Goal: Task Accomplishment & Management: Use online tool/utility

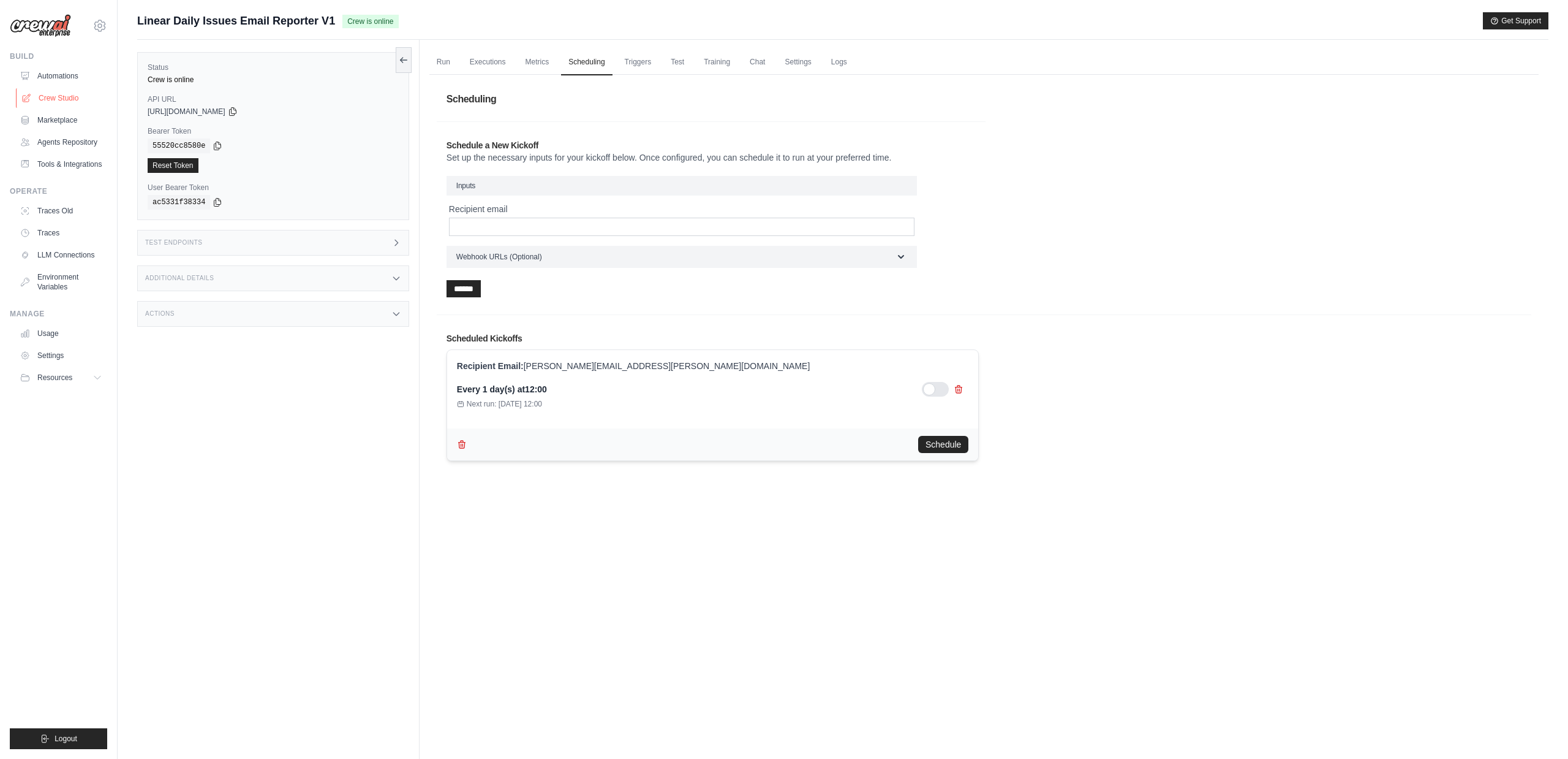
click at [67, 97] on link "Crew Studio" at bounding box center [62, 97] width 93 height 20
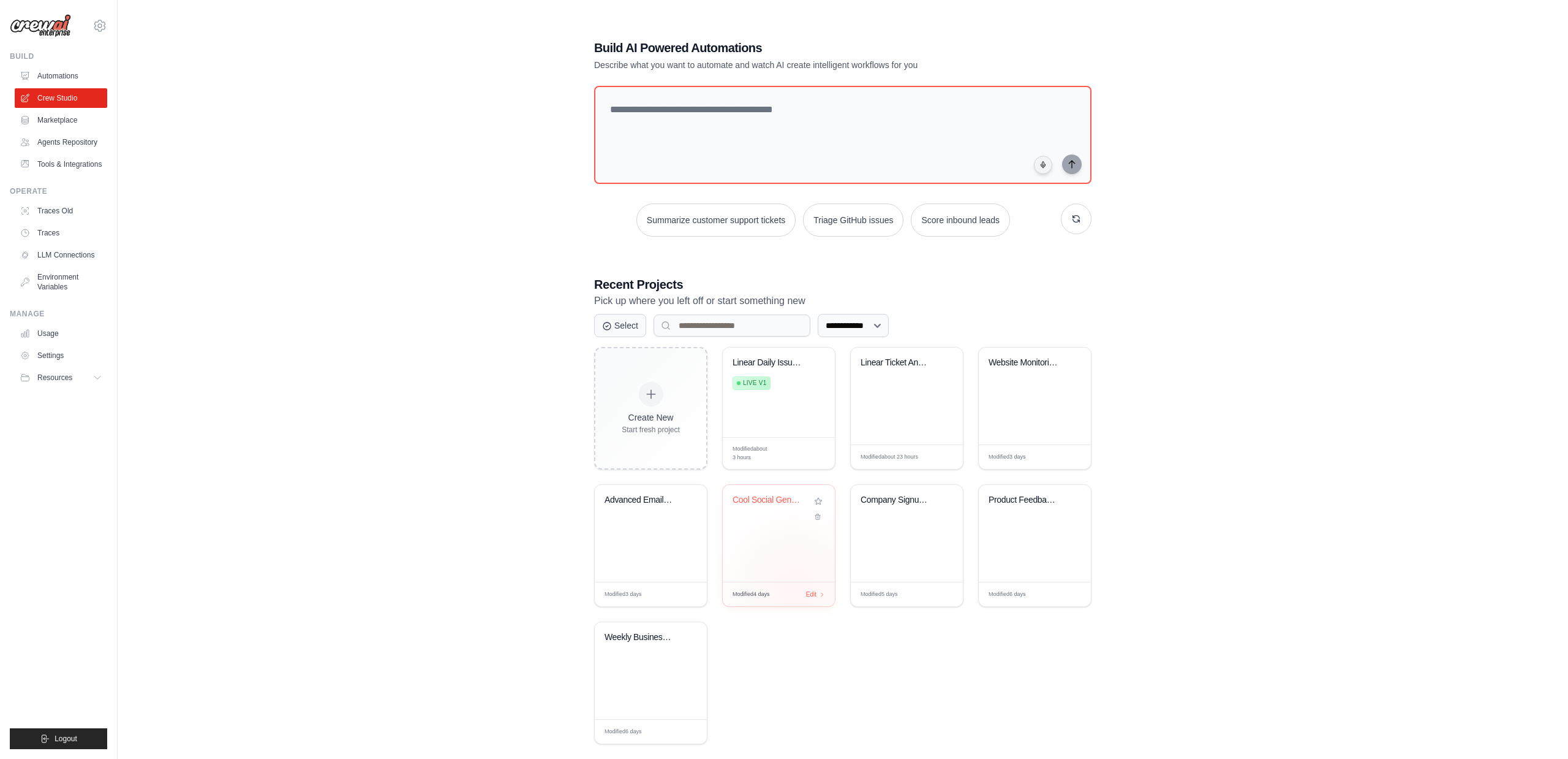
click at [794, 588] on div "Modified 4 days Edit" at bounding box center [779, 594] width 112 height 24
click at [768, 594] on span "Modified 4 days" at bounding box center [751, 594] width 37 height 8
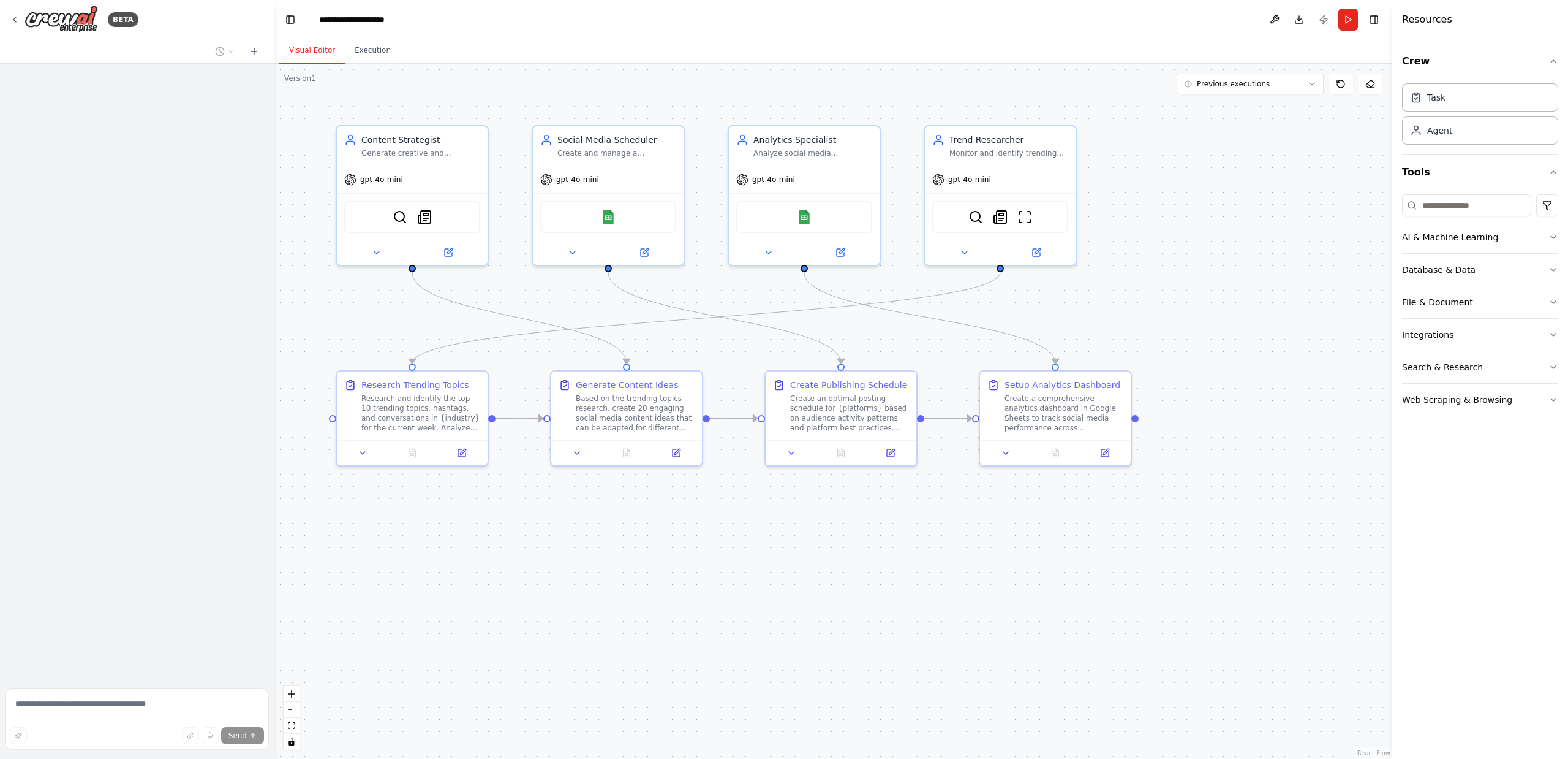
scroll to position [1975, 0]
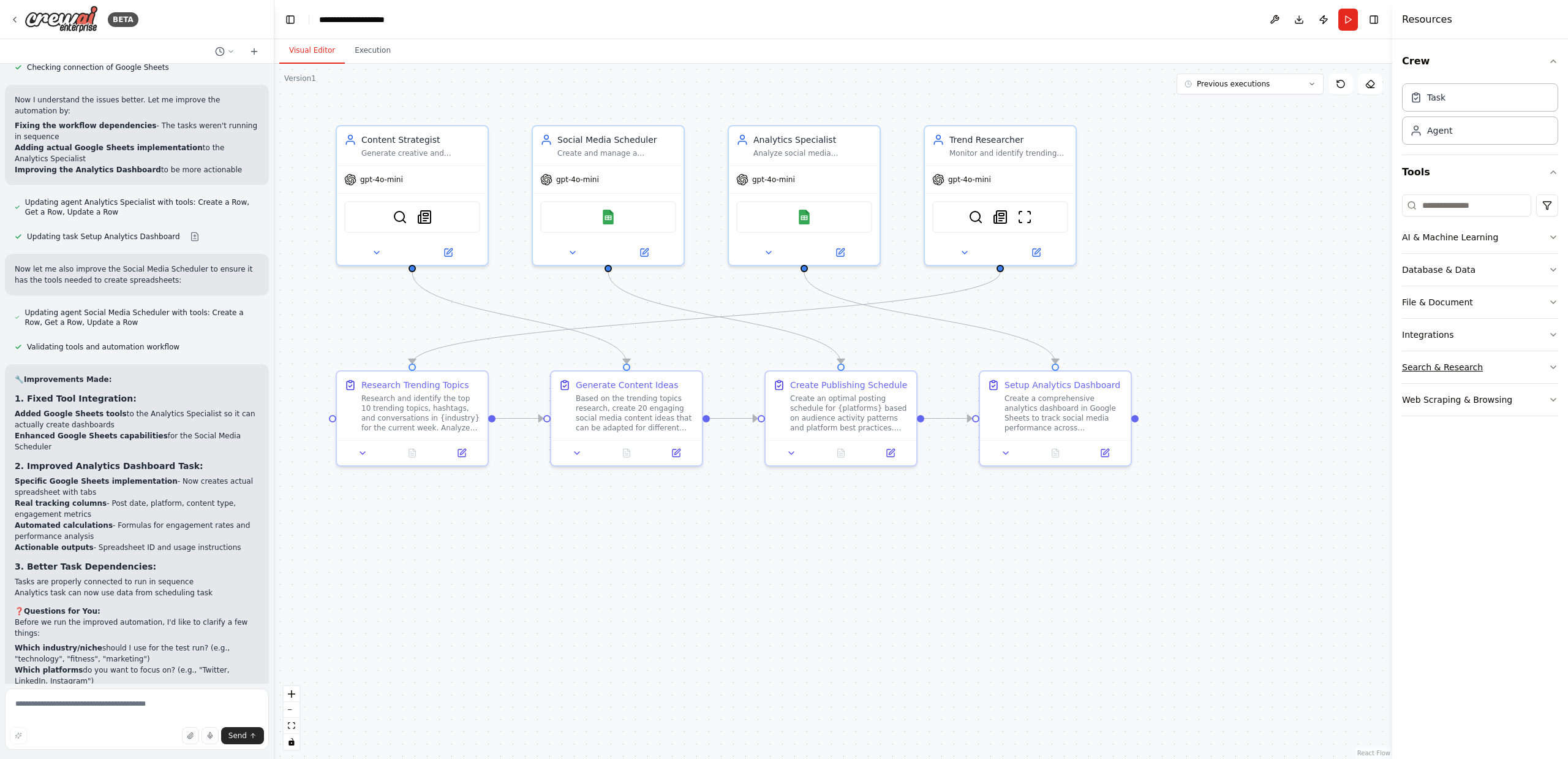
click at [1546, 368] on button "Search & Research" at bounding box center [1480, 367] width 156 height 32
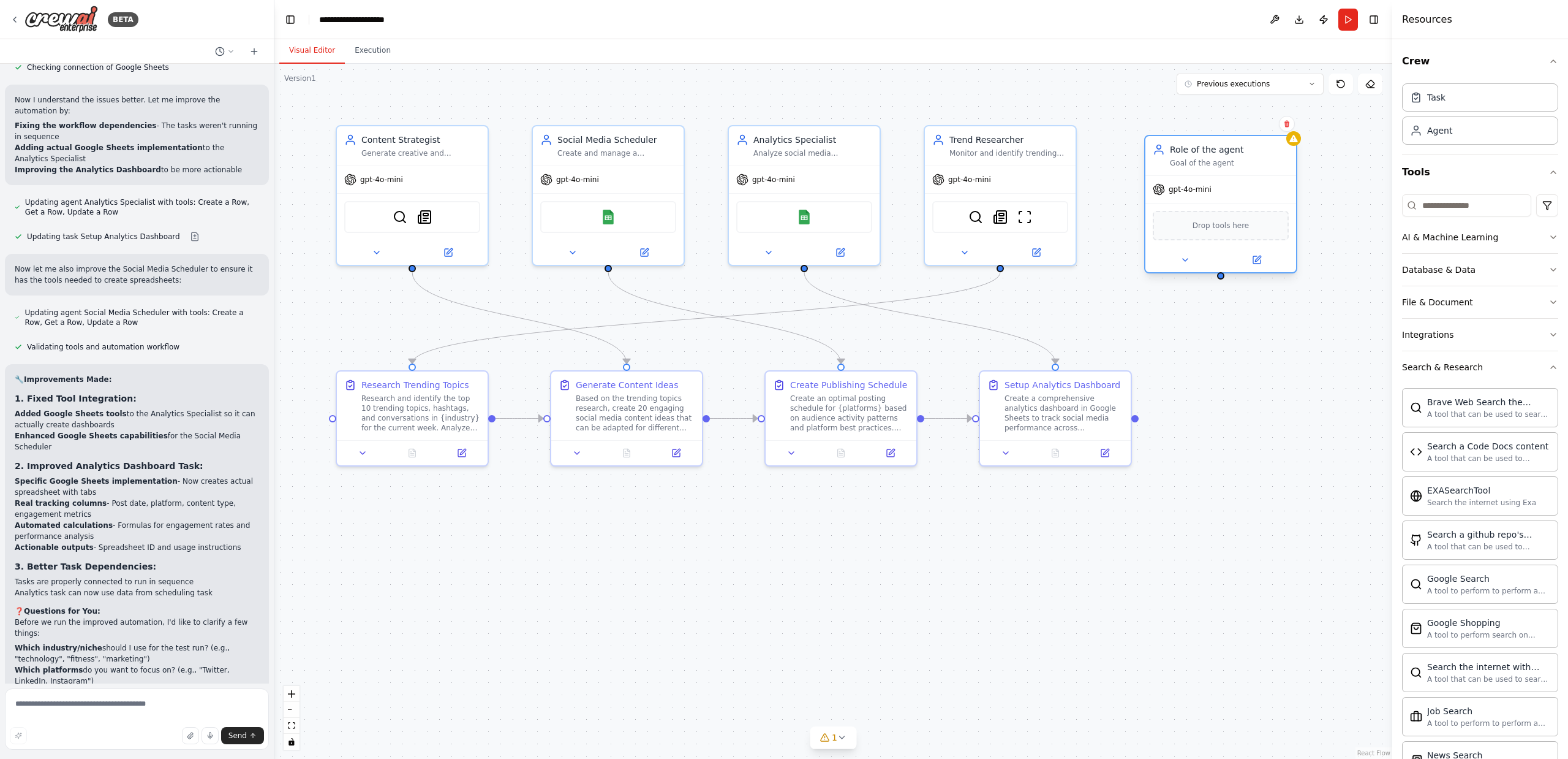
drag, startPoint x: 1291, startPoint y: 206, endPoint x: 1217, endPoint y: 155, distance: 89.9
click at [1217, 155] on div "Role of the agent Goal of the agent" at bounding box center [1229, 156] width 119 height 24
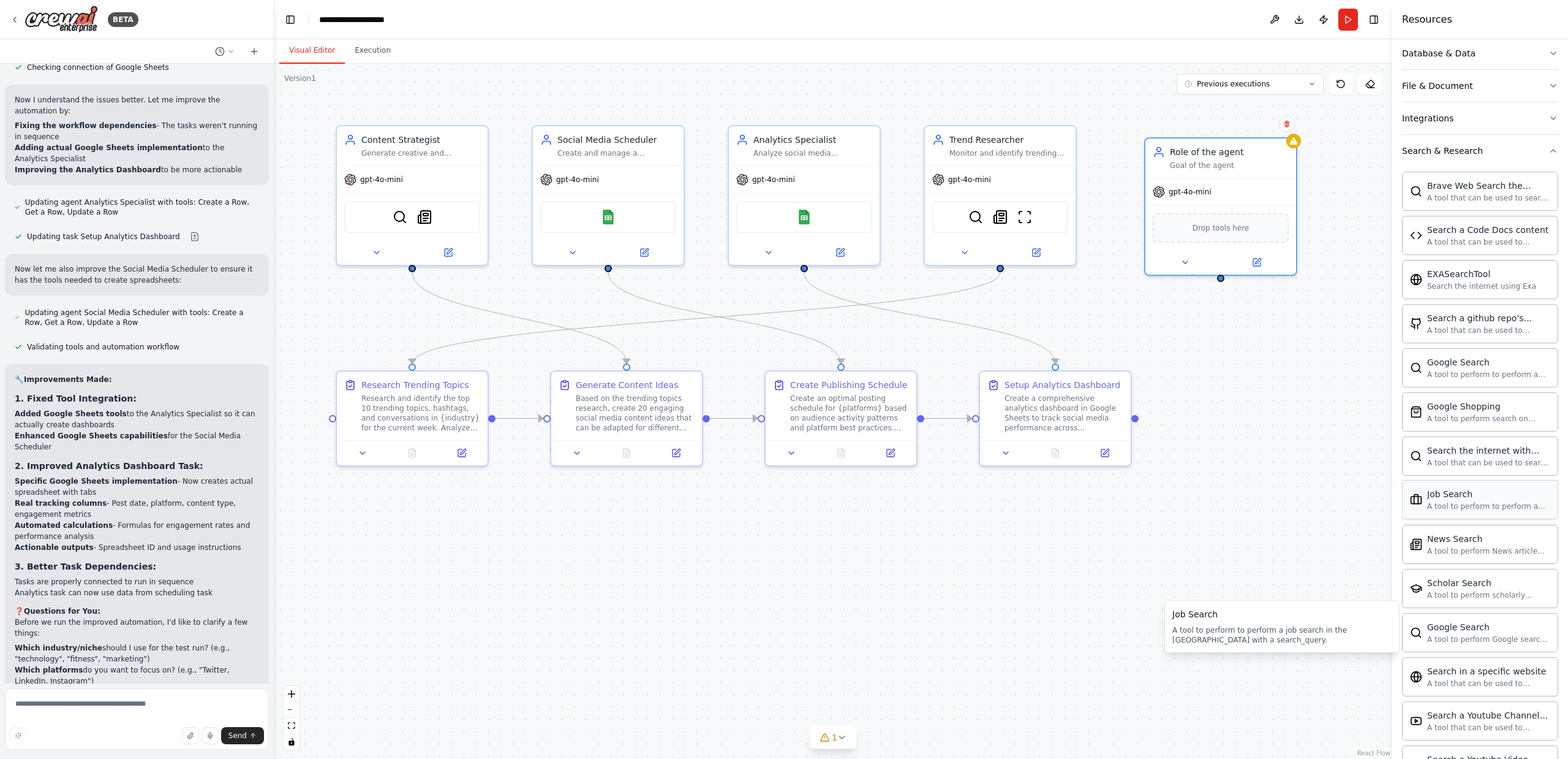
scroll to position [0, 0]
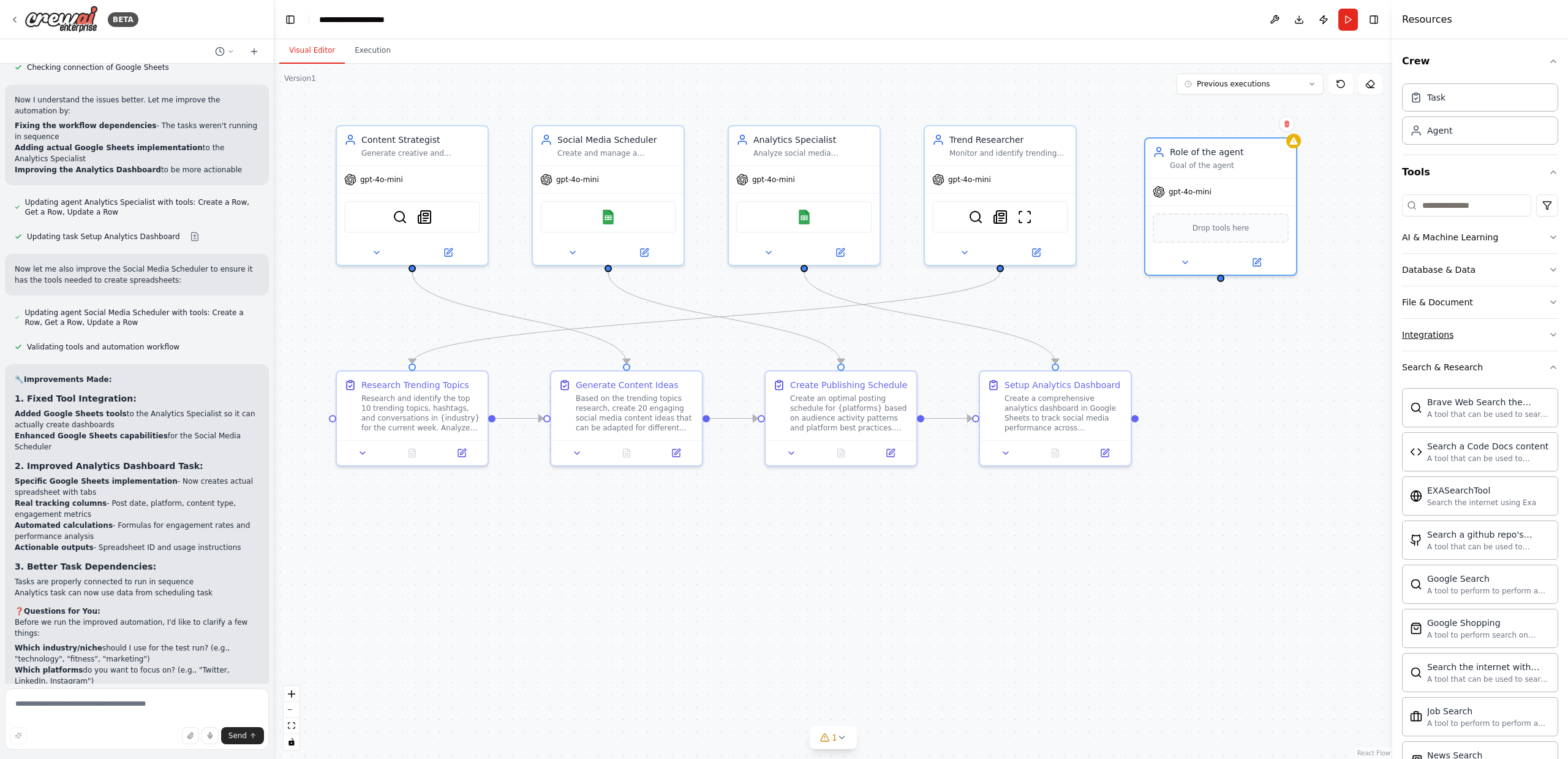
click at [1454, 335] on button "Integrations" at bounding box center [1480, 335] width 156 height 32
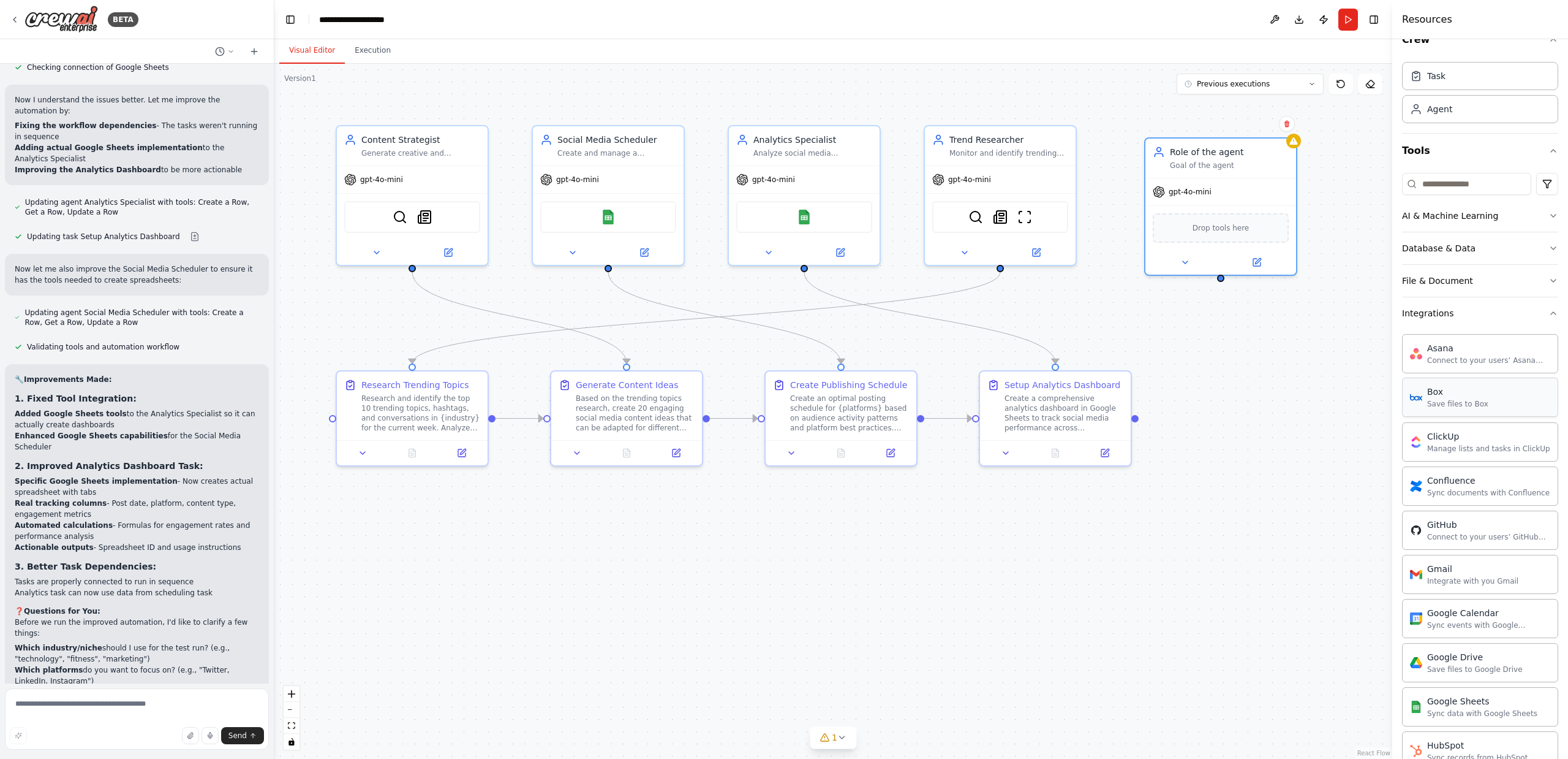
scroll to position [24, 0]
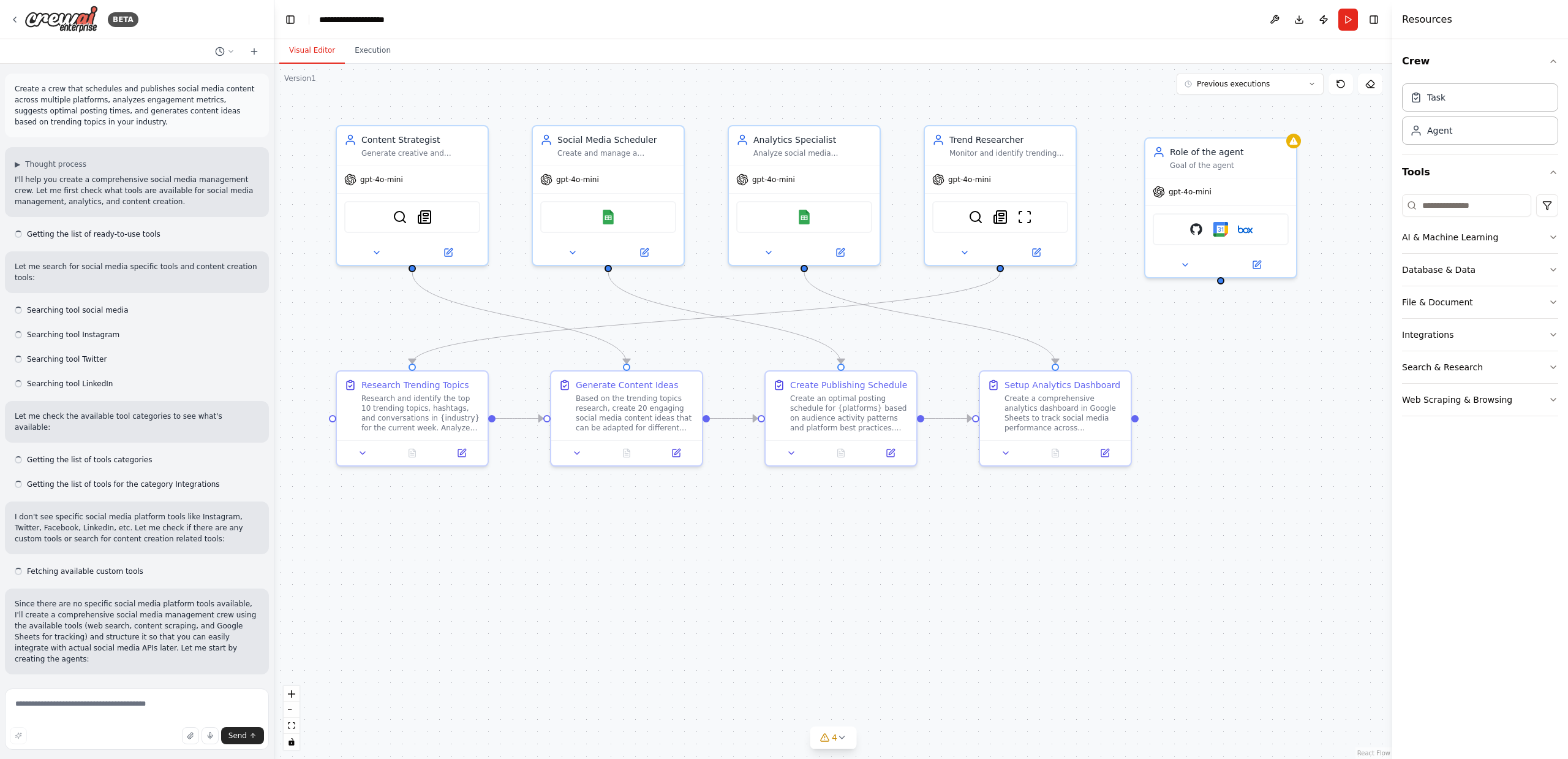
scroll to position [711, 0]
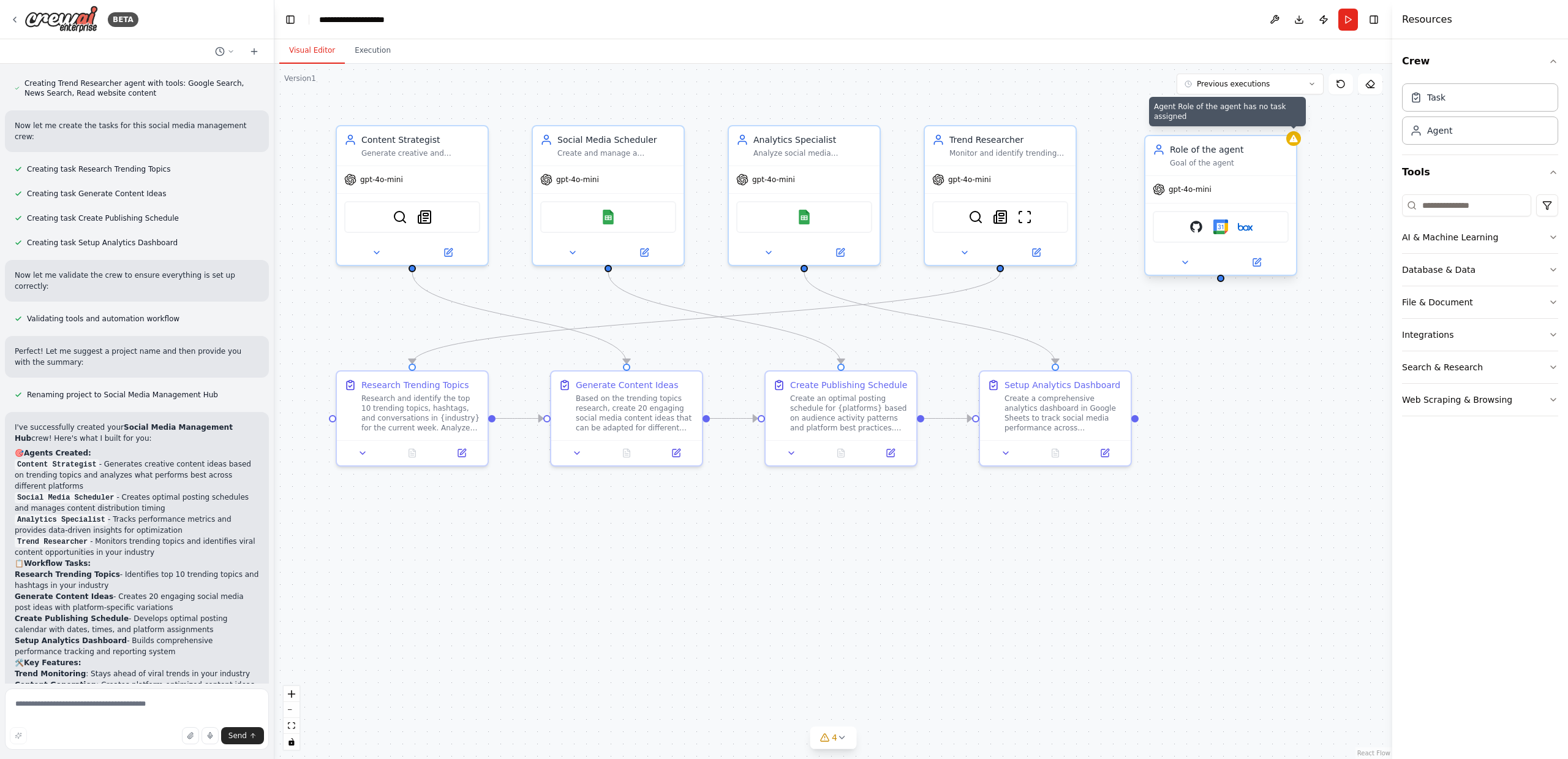
click at [1294, 142] on icon at bounding box center [1294, 139] width 9 height 9
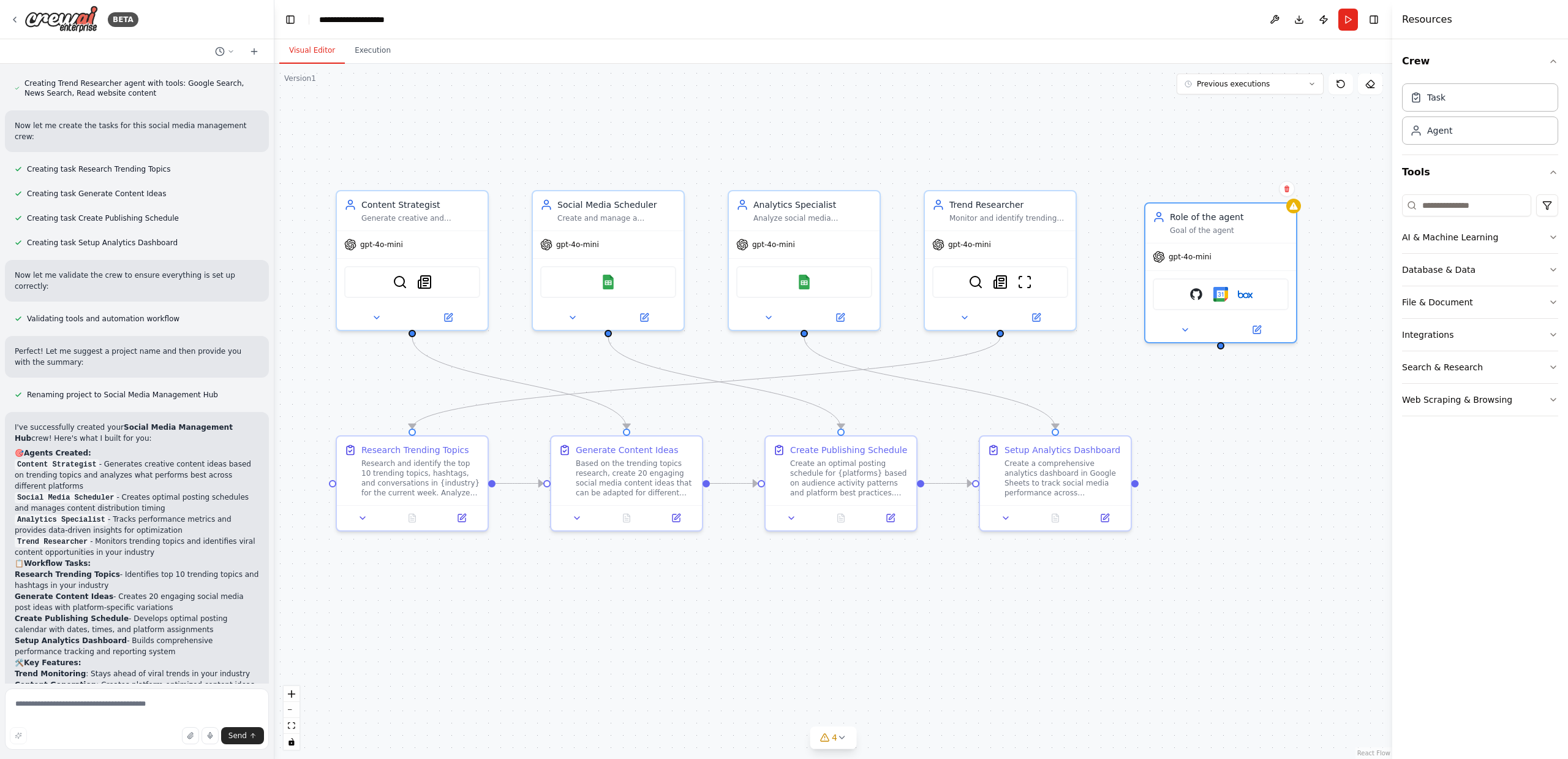
drag, startPoint x: 1221, startPoint y: 285, endPoint x: 1221, endPoint y: 350, distance: 65.0
click at [1221, 350] on div ".deletable-edge-delete-btn { width: 20px; height: 20px; border: 0px solid #ffff…" at bounding box center [833, 411] width 1117 height 695
drag, startPoint x: 1364, startPoint y: 417, endPoint x: 1219, endPoint y: 483, distance: 159.3
click at [1215, 483] on div "New Task Task description" at bounding box center [1265, 478] width 119 height 24
drag, startPoint x: 1220, startPoint y: 342, endPoint x: 1261, endPoint y: 452, distance: 117.4
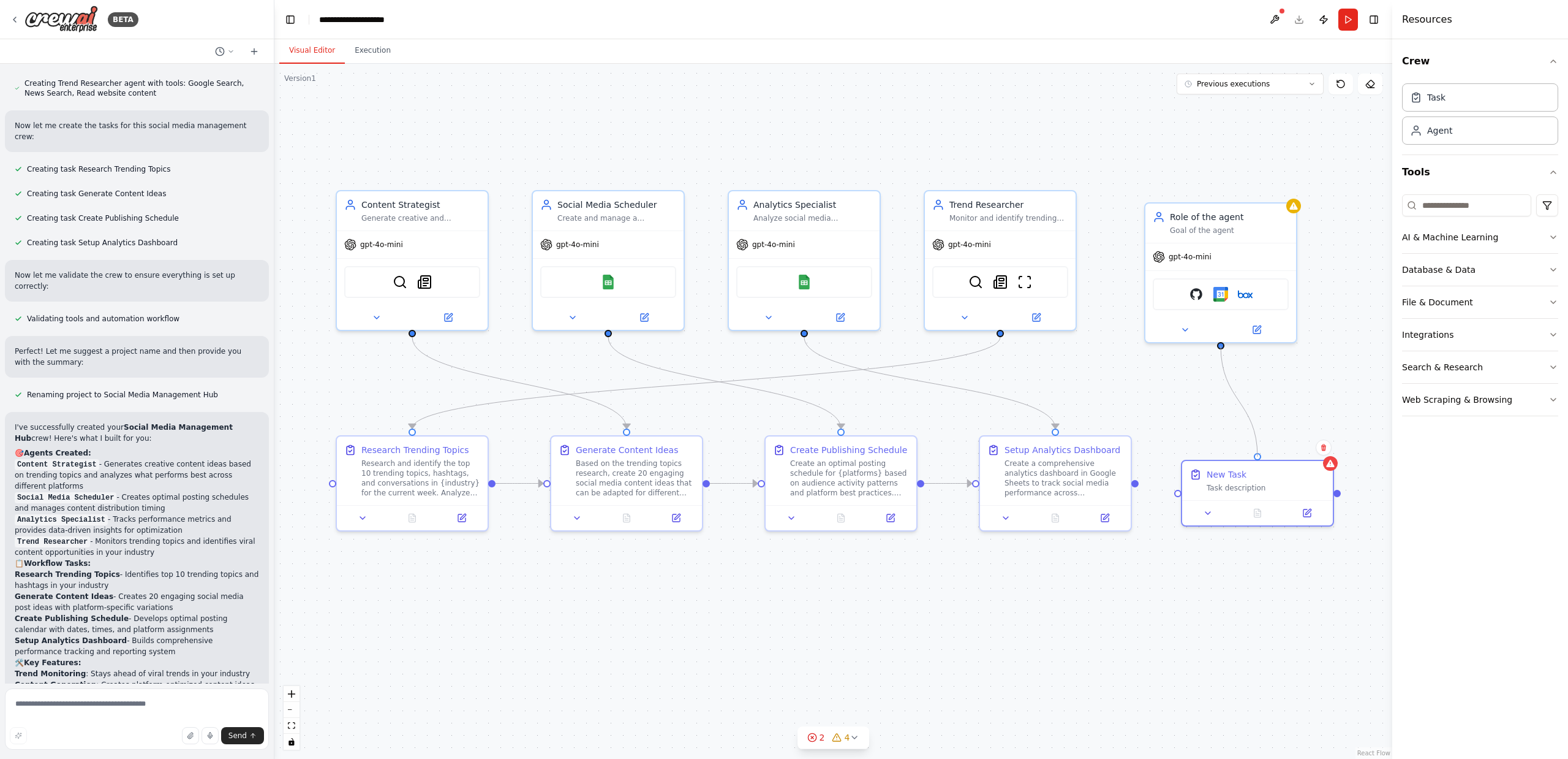
click at [1261, 452] on div ".deletable-edge-delete-btn { width: 20px; height: 20px; border: 0px solid #ffff…" at bounding box center [833, 411] width 1117 height 695
click at [1201, 221] on div "Role of the agent Goal of the agent" at bounding box center [1229, 220] width 119 height 24
click at [1260, 327] on icon at bounding box center [1257, 327] width 7 height 7
click at [1256, 327] on icon at bounding box center [1258, 326] width 6 height 6
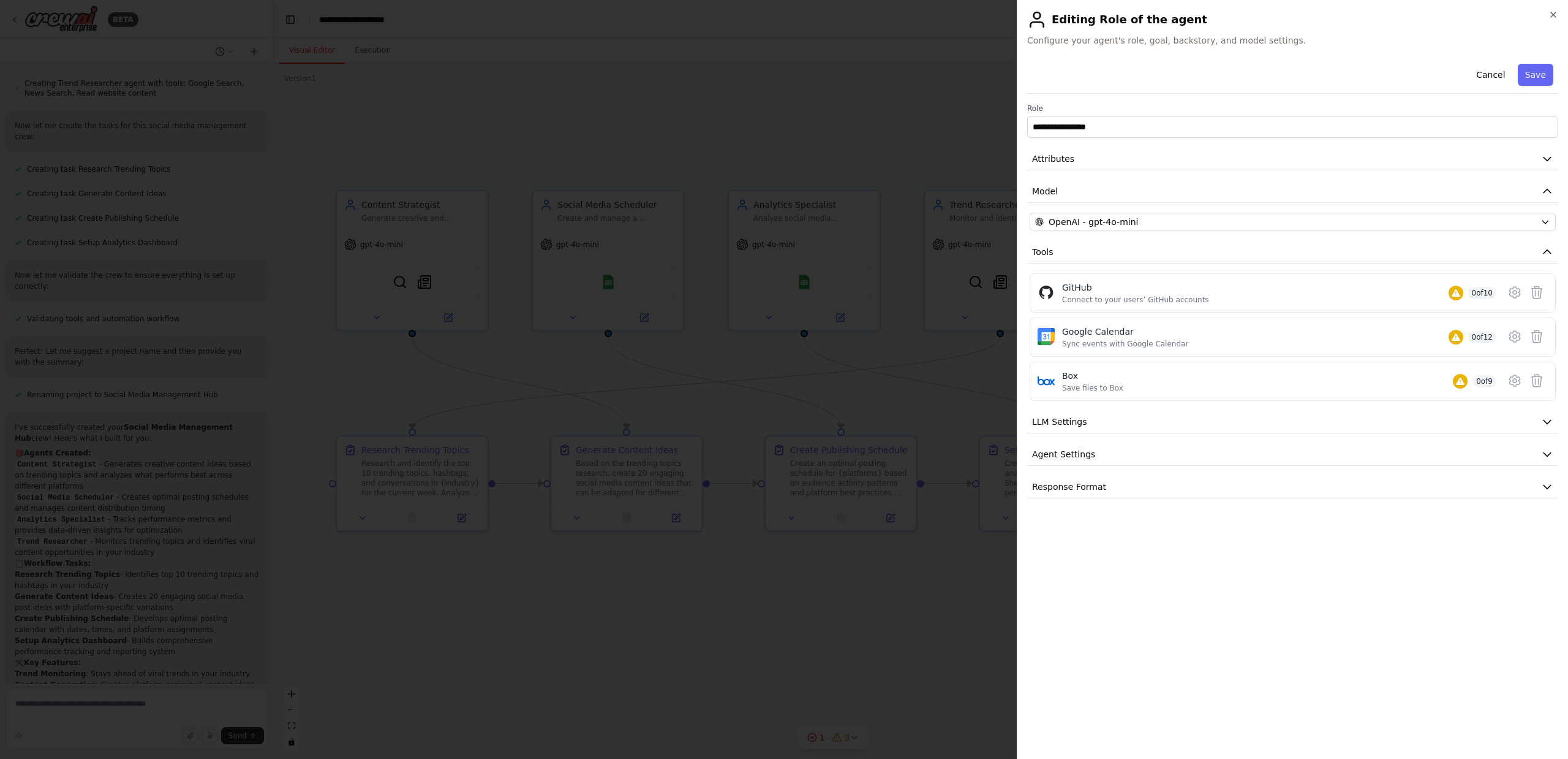
click at [1099, 115] on div "**********" at bounding box center [1293, 121] width 531 height 35
click at [1100, 125] on input "**********" at bounding box center [1293, 127] width 531 height 22
type input "********"
click at [1541, 75] on button "Save" at bounding box center [1535, 75] width 36 height 22
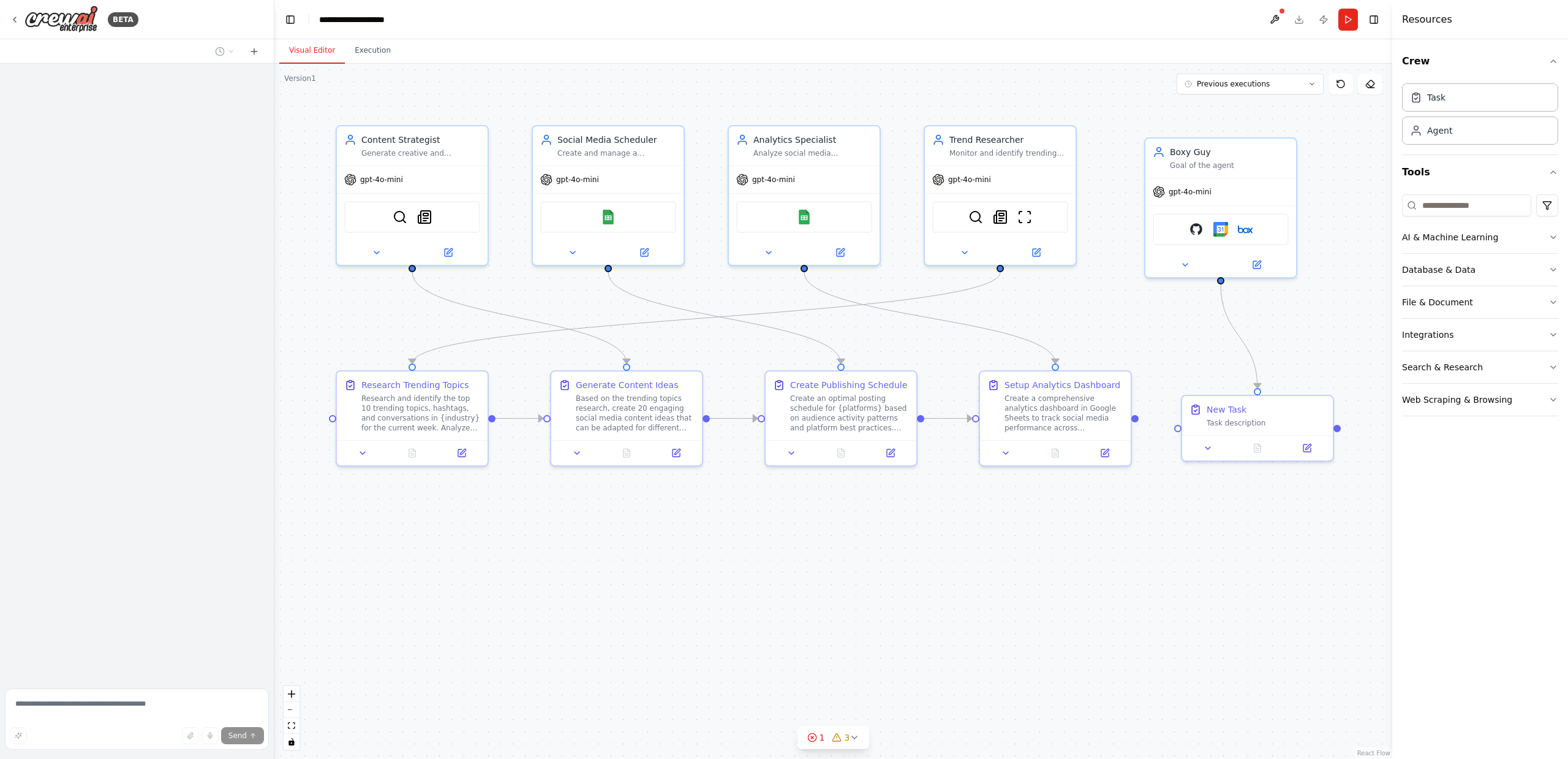
scroll to position [1975, 0]
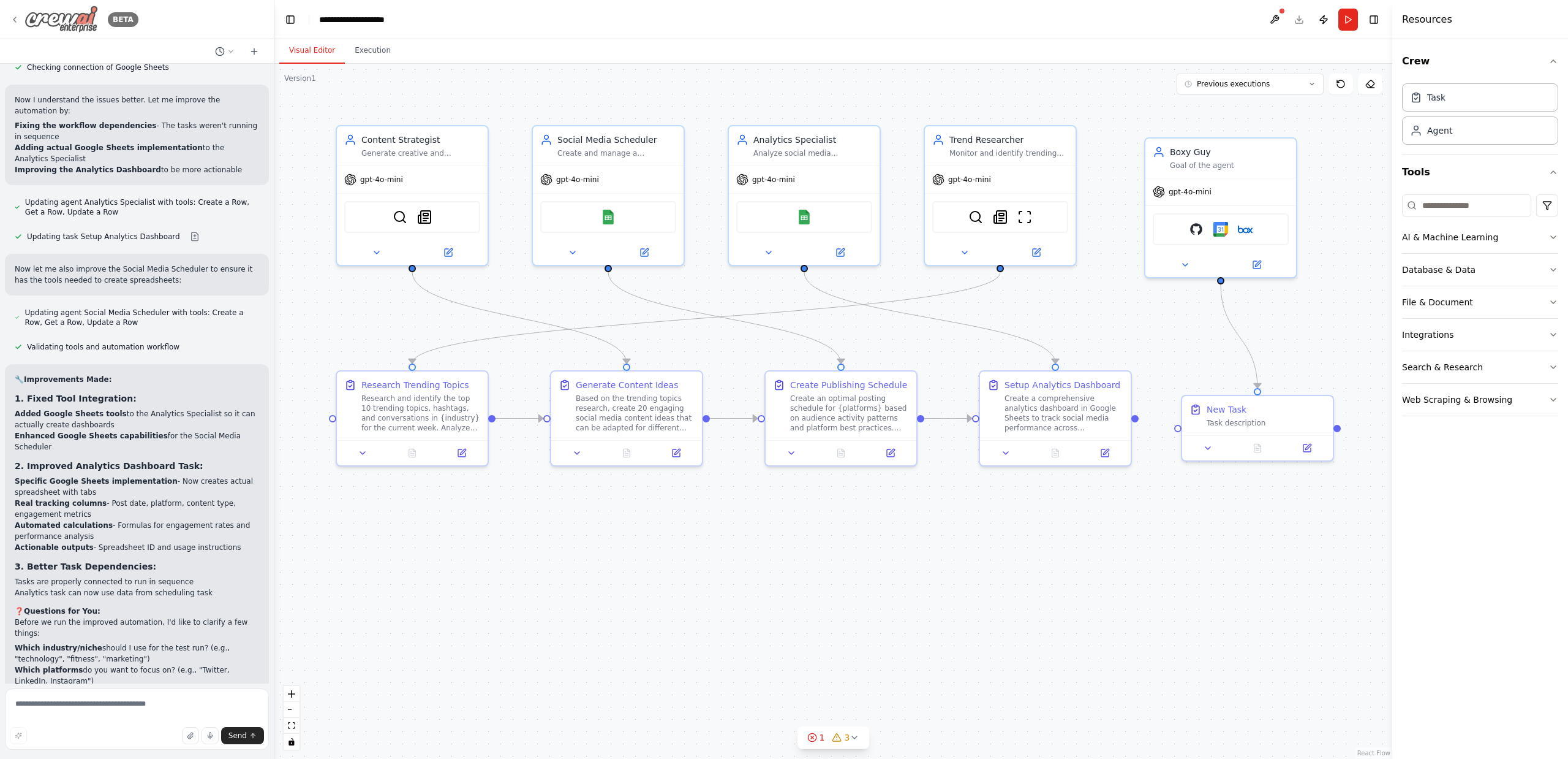
click at [75, 18] on img at bounding box center [61, 19] width 73 height 27
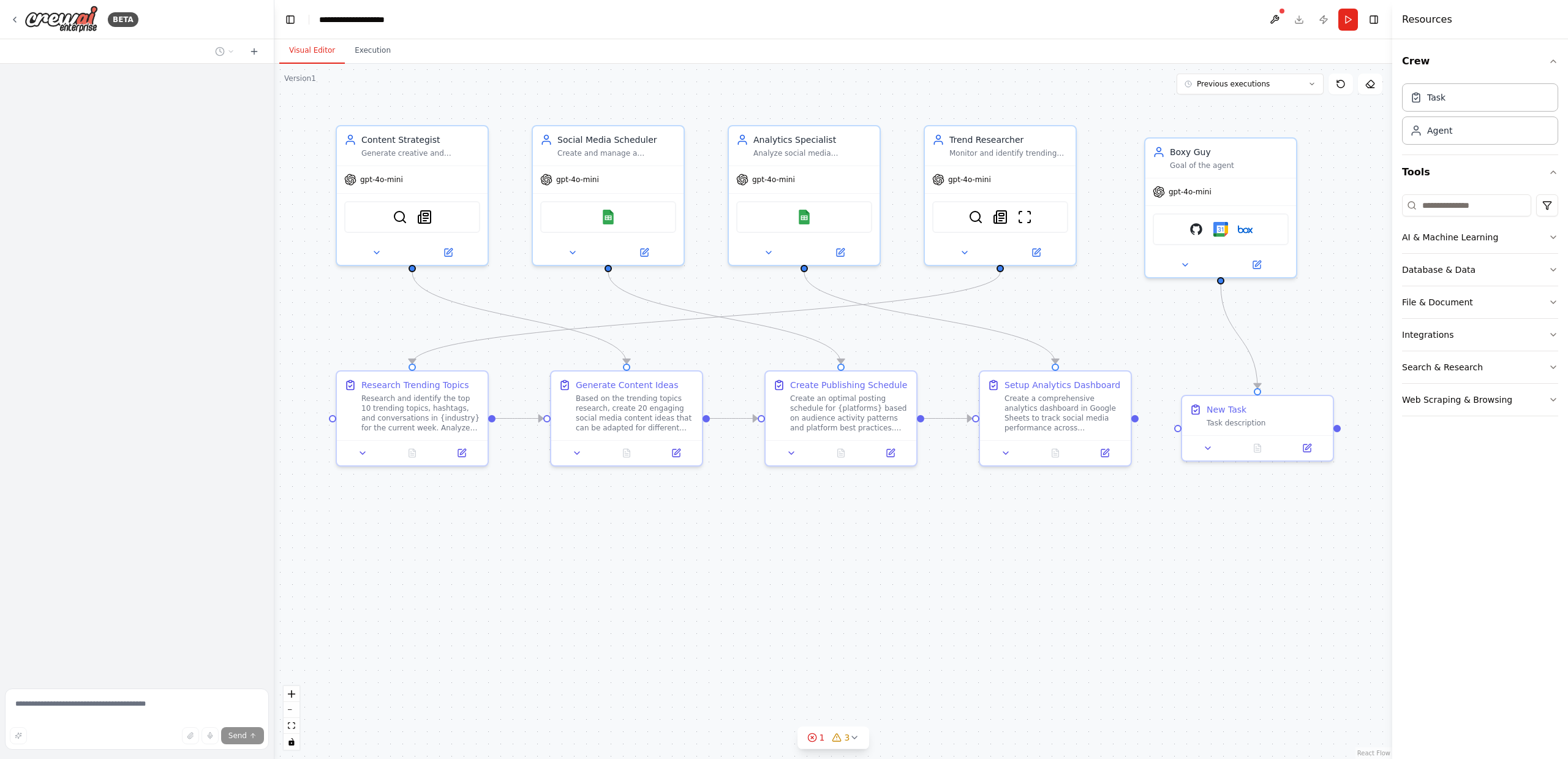
scroll to position [1975, 0]
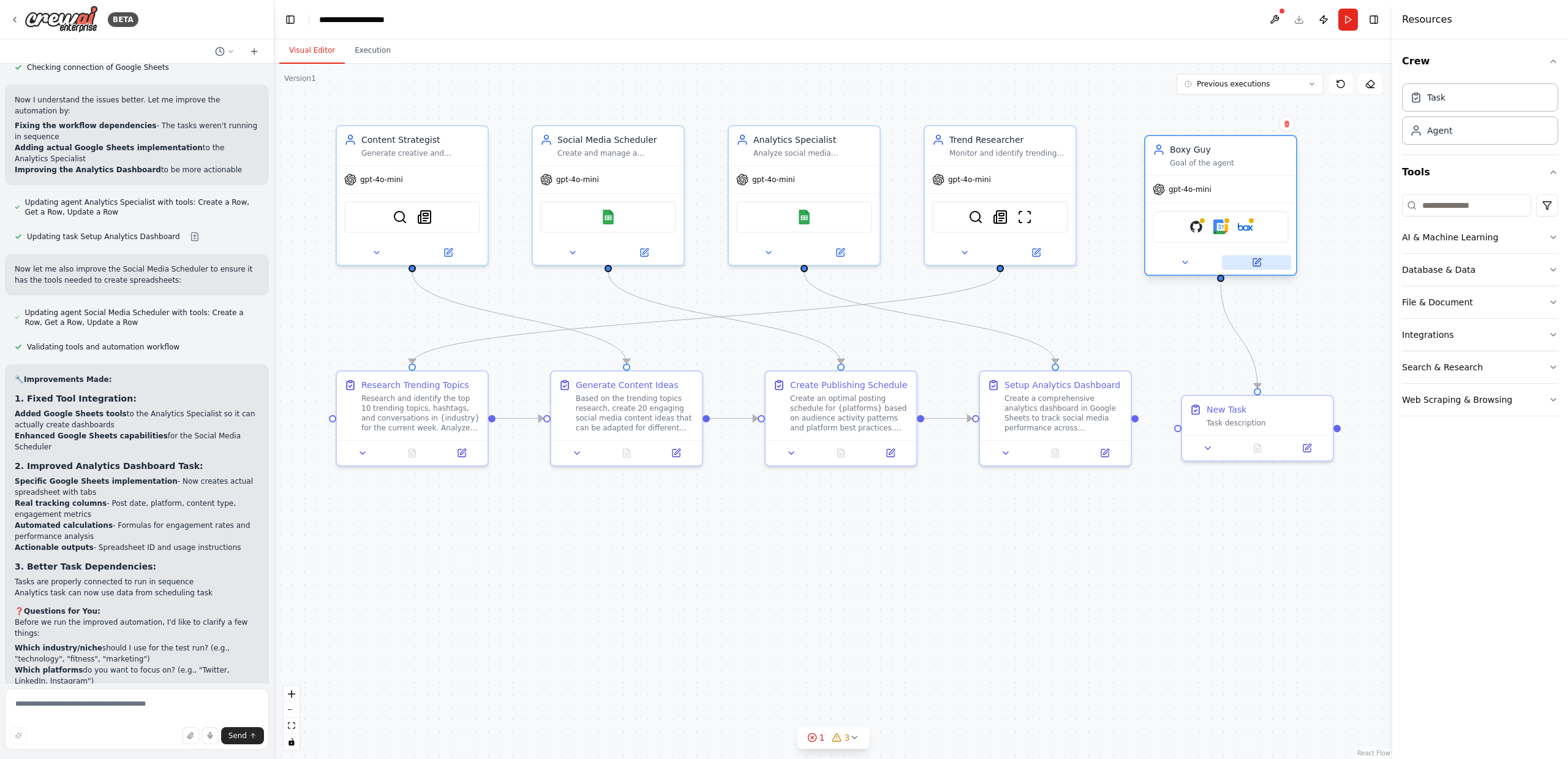
click at [1255, 263] on icon at bounding box center [1258, 260] width 6 height 6
